Goal: Task Accomplishment & Management: Manage account settings

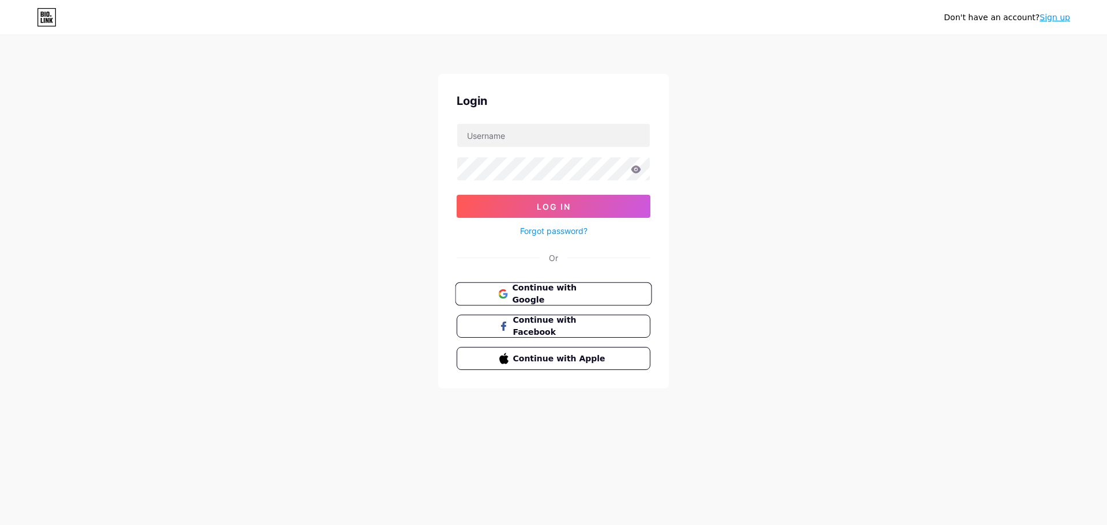
click at [554, 288] on span "Continue with Google" at bounding box center [560, 294] width 96 height 25
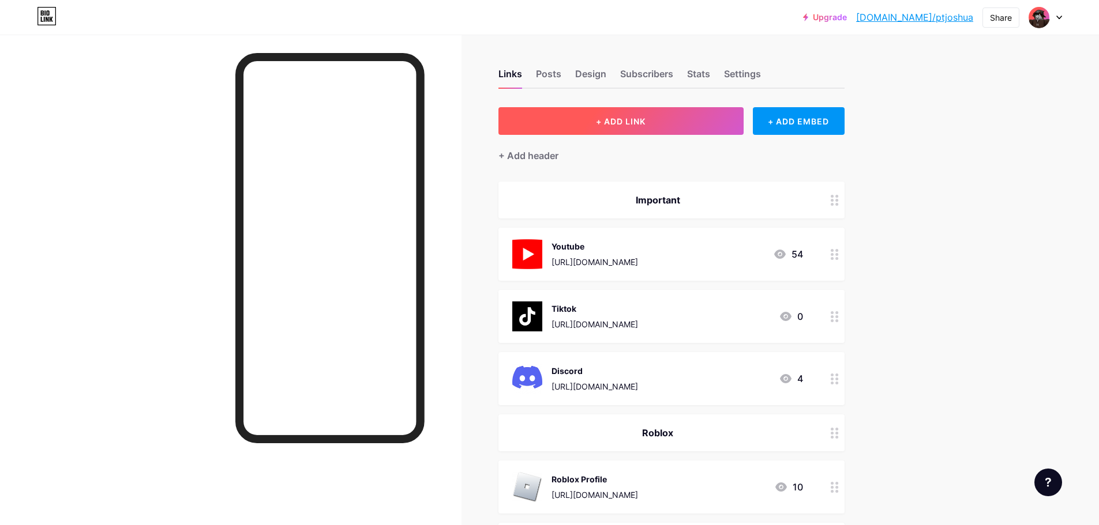
click at [737, 118] on button "+ ADD LINK" at bounding box center [620, 121] width 245 height 28
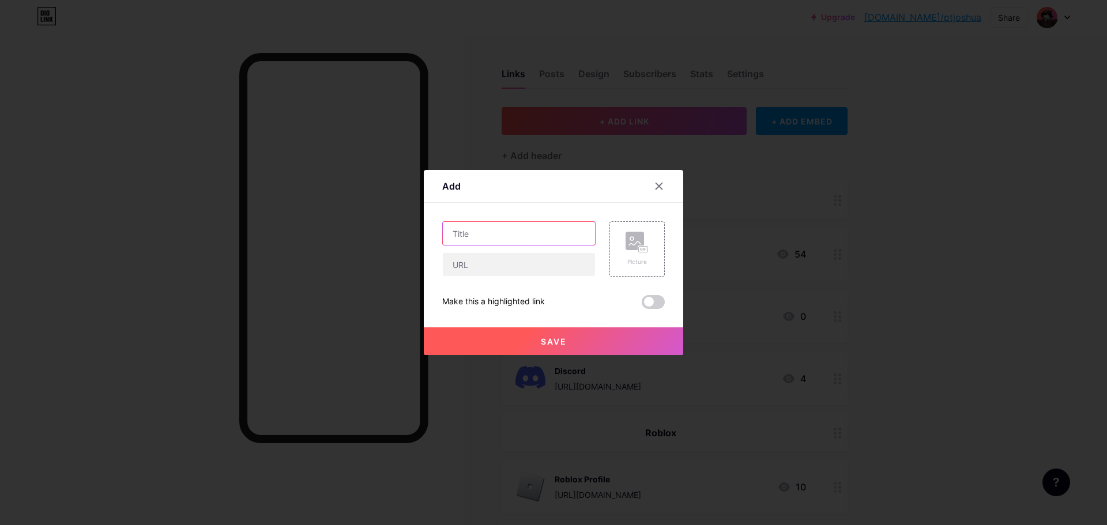
click at [495, 241] on input "text" at bounding box center [519, 233] width 152 height 23
type input "Instagram"
click at [622, 249] on div "Picture" at bounding box center [637, 248] width 55 height 55
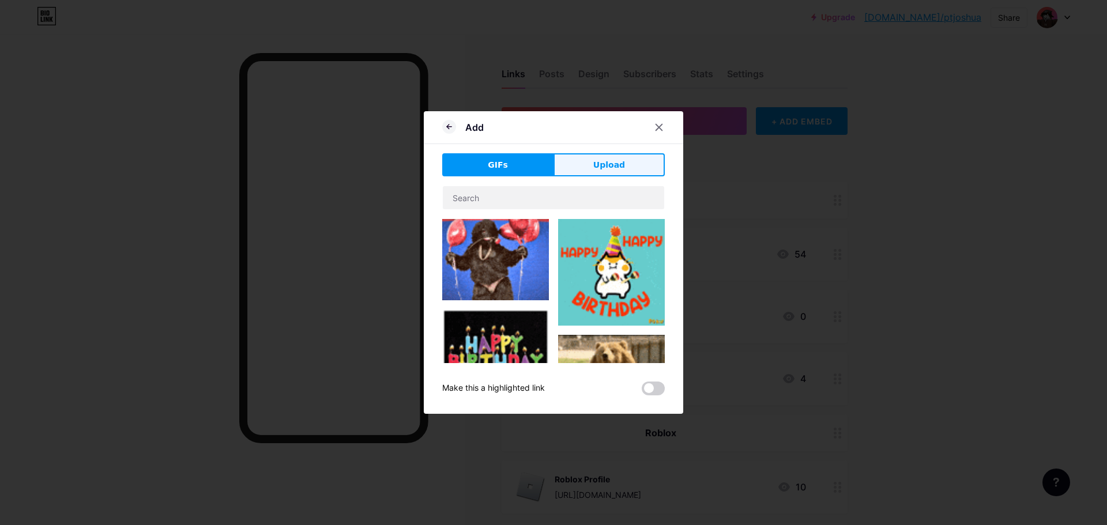
click at [616, 171] on button "Upload" at bounding box center [609, 164] width 111 height 23
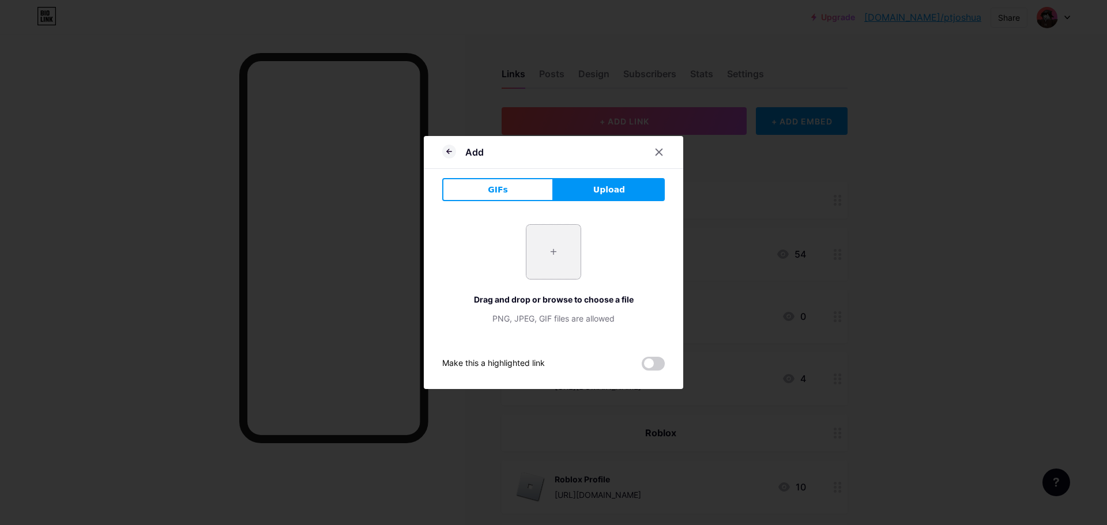
click at [553, 245] on input "file" at bounding box center [554, 252] width 54 height 54
type input "C:\fakepath\Instagram_logo_2016.svg.png"
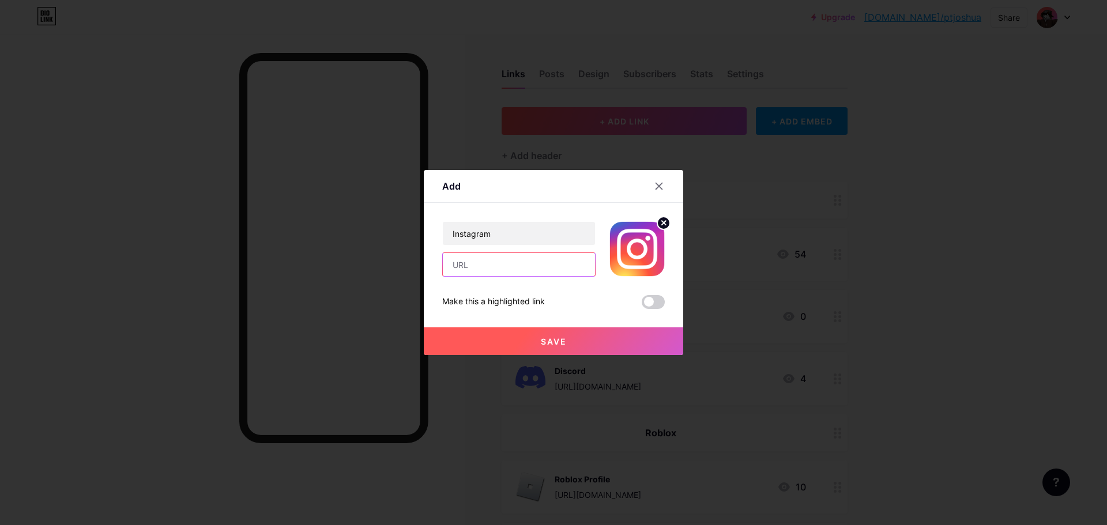
click at [545, 271] on input "text" at bounding box center [519, 264] width 152 height 23
paste input "[URL][DOMAIN_NAME]"
drag, startPoint x: 546, startPoint y: 271, endPoint x: 519, endPoint y: 276, distance: 27.7
click at [529, 274] on input "[URL][DOMAIN_NAME]" at bounding box center [519, 264] width 152 height 23
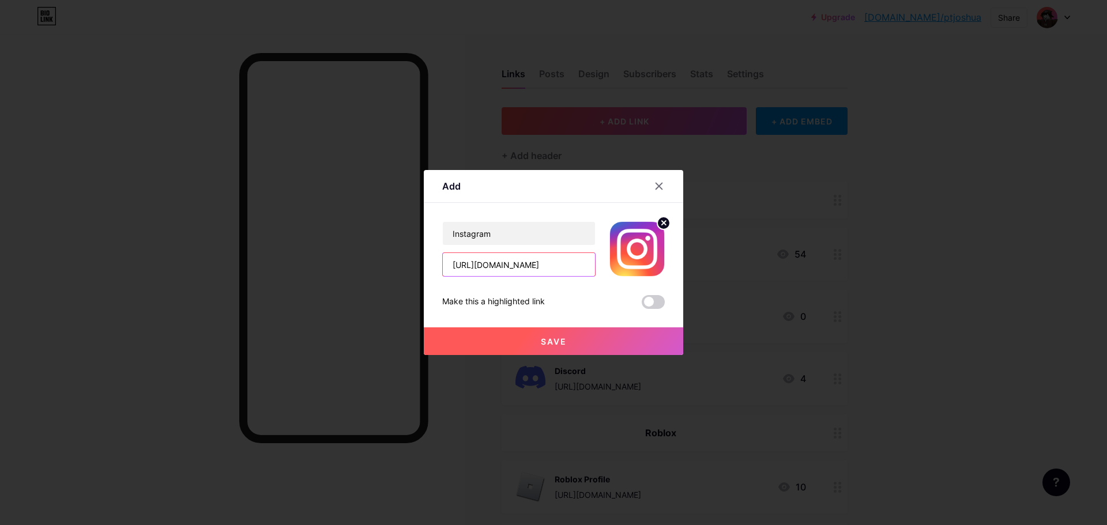
type input "[URL][DOMAIN_NAME]"
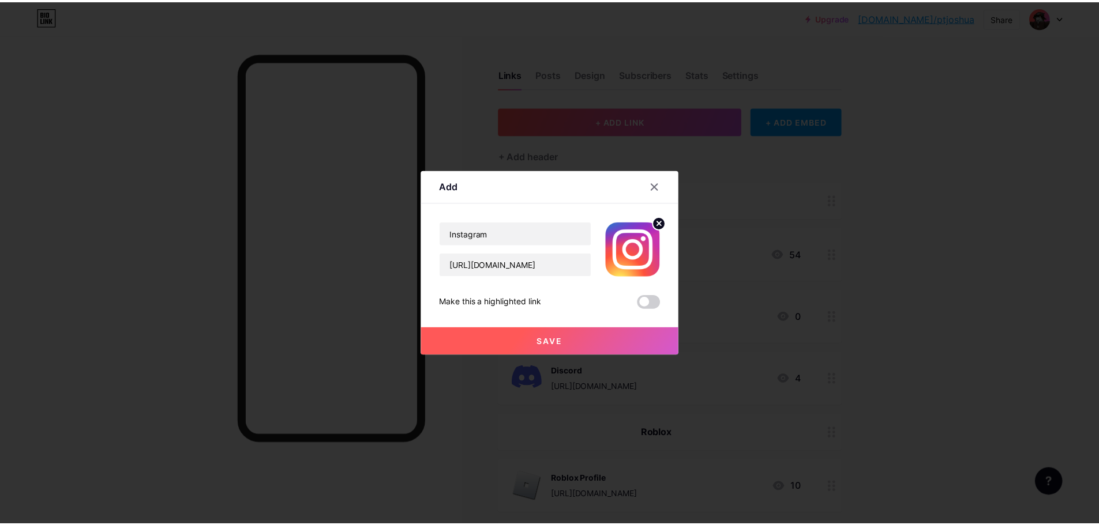
scroll to position [0, 0]
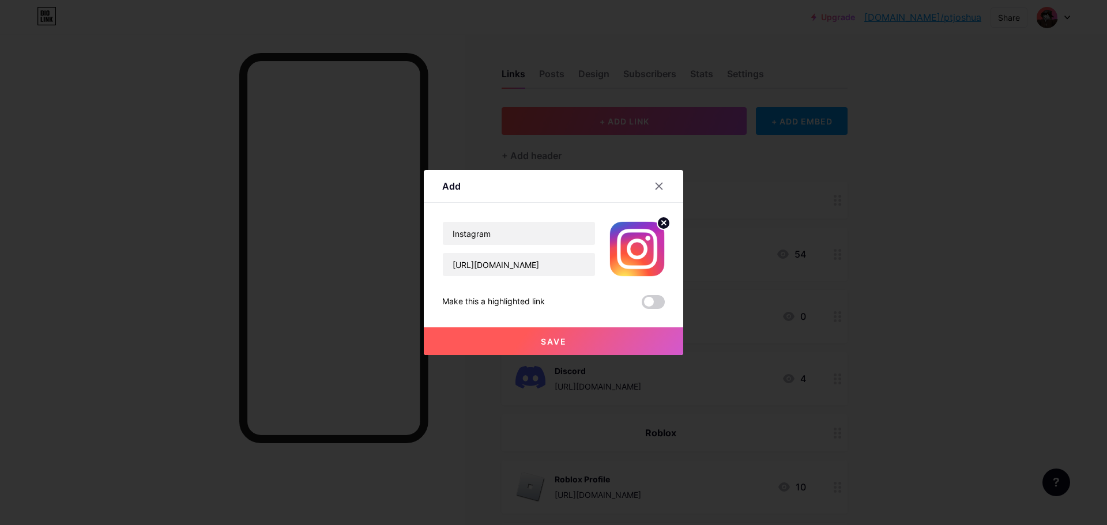
click at [588, 291] on div "Instagram [URL][DOMAIN_NAME] Make this a highlighted link Save" at bounding box center [553, 265] width 223 height 88
click at [626, 335] on button "Save" at bounding box center [554, 342] width 260 height 28
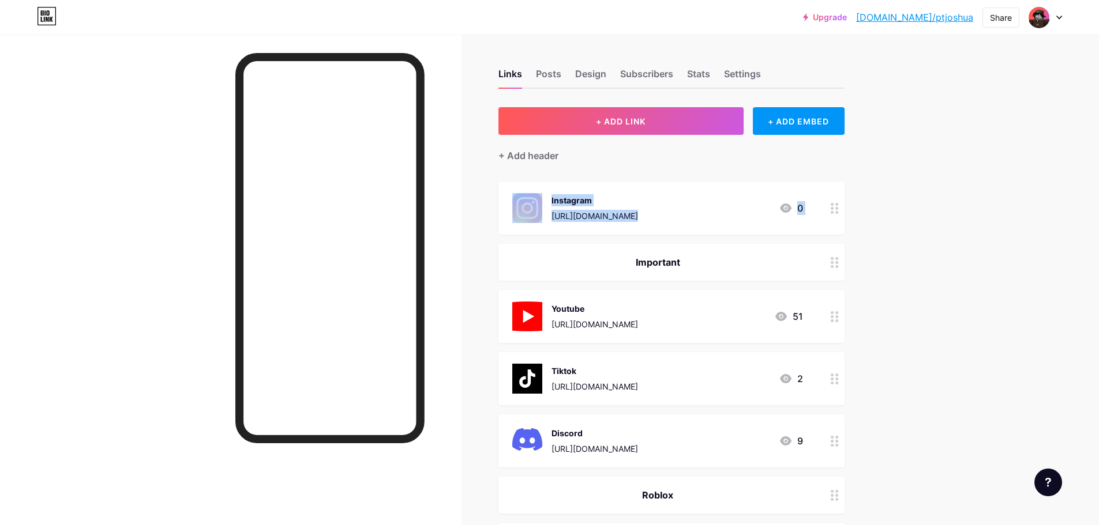
drag, startPoint x: 513, startPoint y: 200, endPoint x: 531, endPoint y: 243, distance: 47.3
click at [531, 243] on span "Instagram [URL][DOMAIN_NAME] 0 Important Youtube [URL][DOMAIN_NAME] 51 Tiktok […" at bounding box center [671, 433] width 346 height 503
click at [743, 213] on div "Instagram [URL][DOMAIN_NAME] 0" at bounding box center [657, 208] width 291 height 30
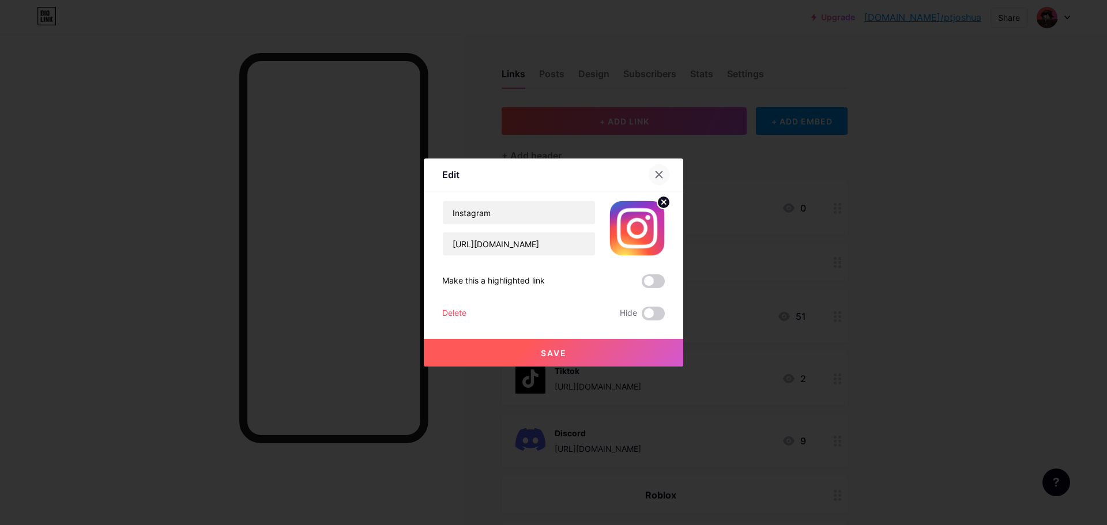
click at [660, 174] on icon at bounding box center [659, 175] width 6 height 6
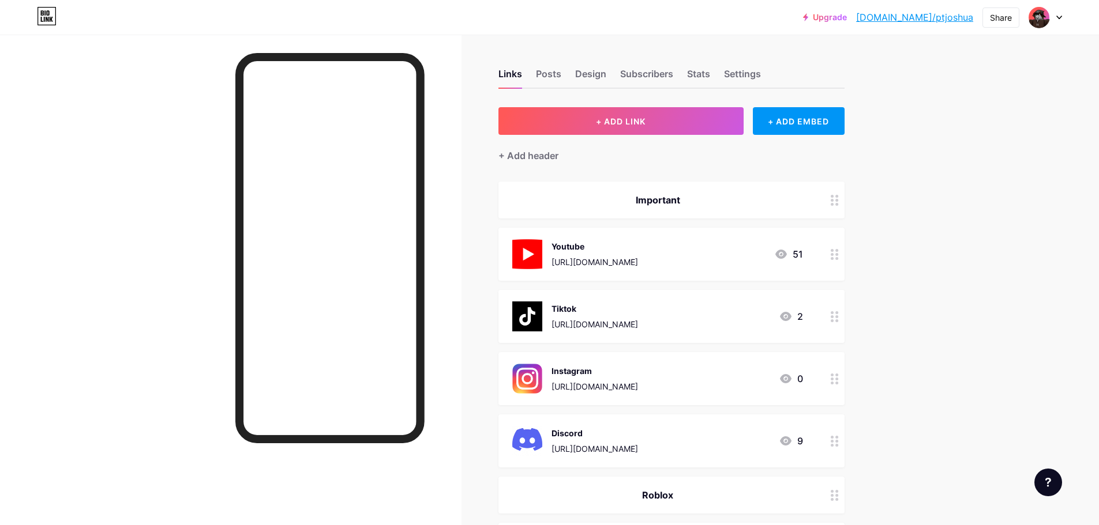
click at [963, 15] on link "[DOMAIN_NAME]/ptjoshua" at bounding box center [914, 17] width 117 height 14
